Goal: Find specific page/section: Find specific page/section

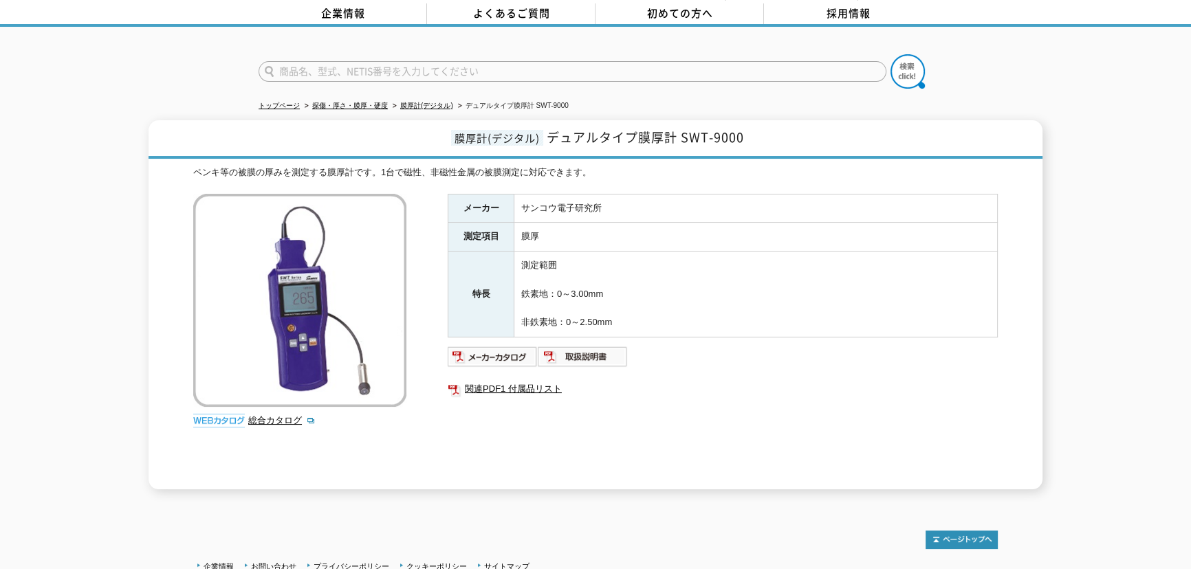
click at [347, 65] on input "text" at bounding box center [573, 71] width 628 height 21
type input "サインロイド"
click at [891, 54] on button at bounding box center [908, 71] width 34 height 34
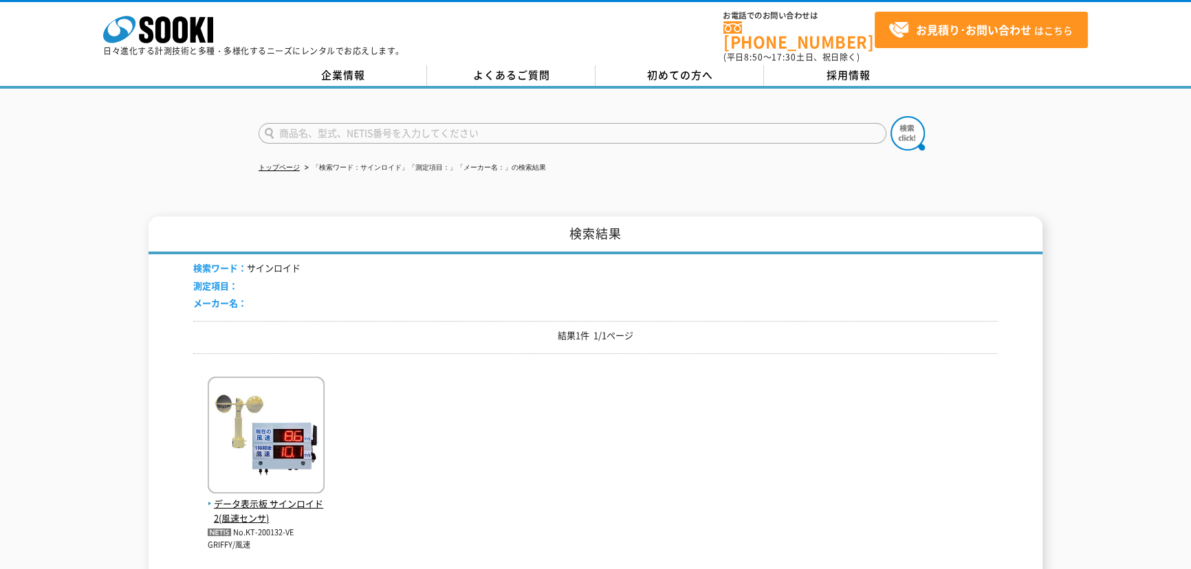
scroll to position [228, 0]
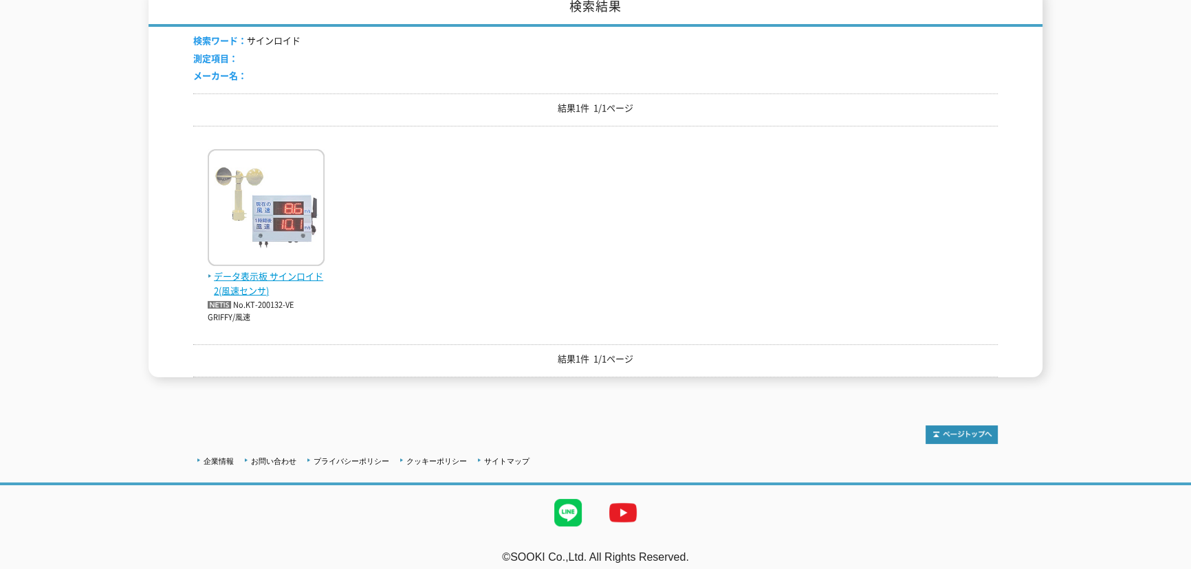
click at [276, 274] on span "データ表示板 サインロイド2(風速センサ)" at bounding box center [266, 284] width 117 height 29
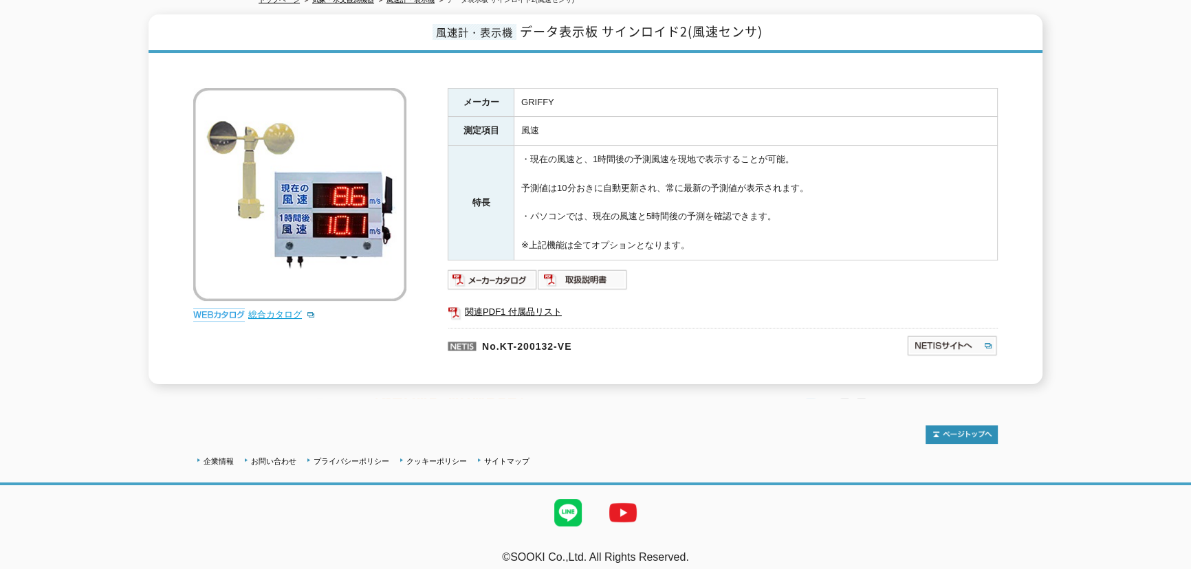
click at [289, 309] on link "総合カタログ" at bounding box center [281, 314] width 67 height 10
